Goal: Find specific fact: Find specific fact

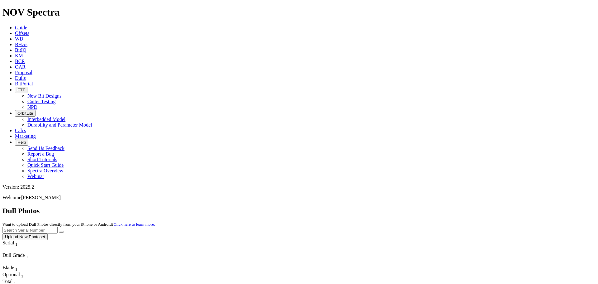
click at [58, 227] on input "text" at bounding box center [29, 230] width 55 height 7
type input "A320814"
click at [59, 230] on button "submit" at bounding box center [61, 231] width 5 height 2
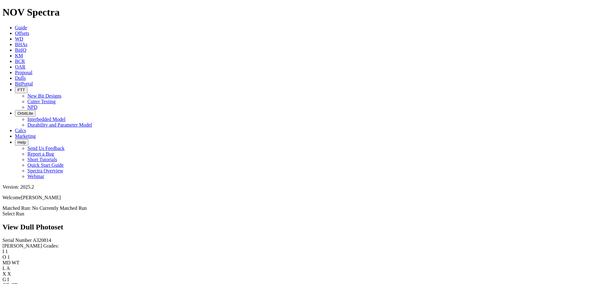
click at [33, 237] on span "A320814" at bounding box center [42, 239] width 19 height 5
